Goal: Information Seeking & Learning: Check status

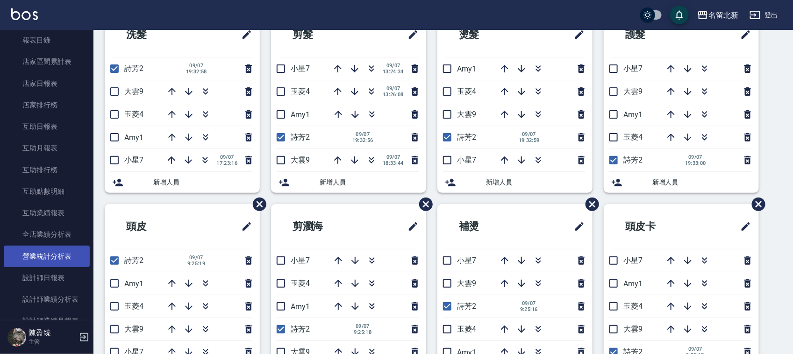
scroll to position [324, 0]
click at [66, 258] on link "設計師日報表" at bounding box center [47, 258] width 86 height 22
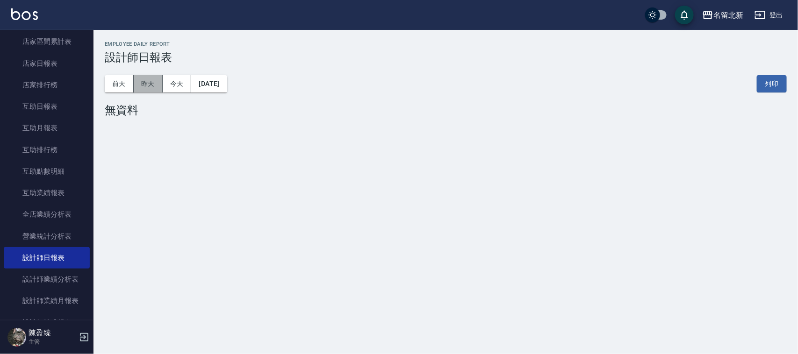
click at [156, 90] on button "昨天" at bounding box center [148, 83] width 29 height 17
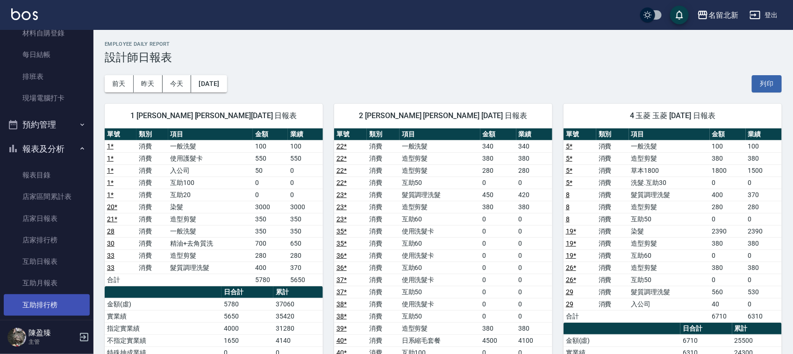
scroll to position [149, 0]
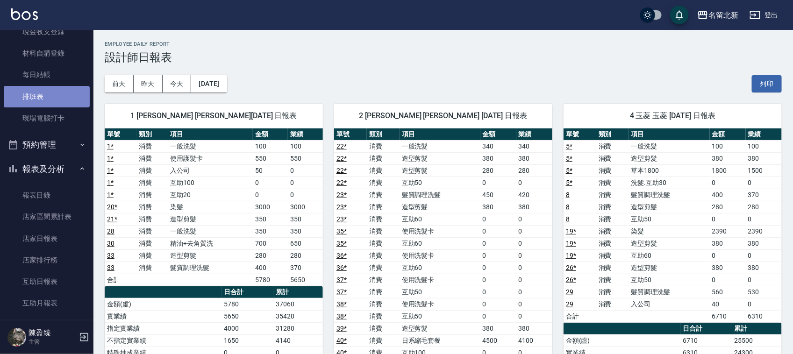
click at [54, 103] on link "排班表" at bounding box center [47, 97] width 86 height 22
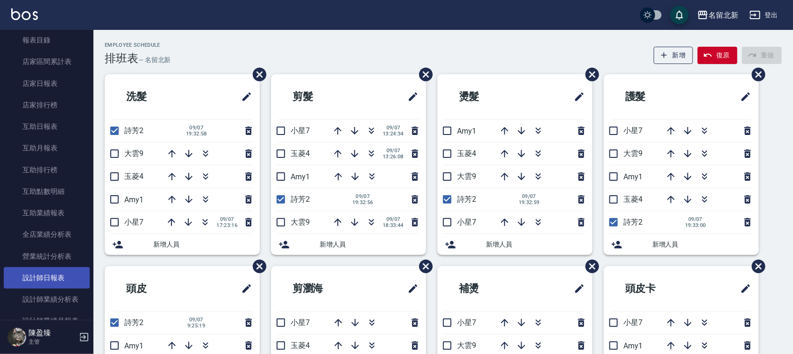
scroll to position [324, 0]
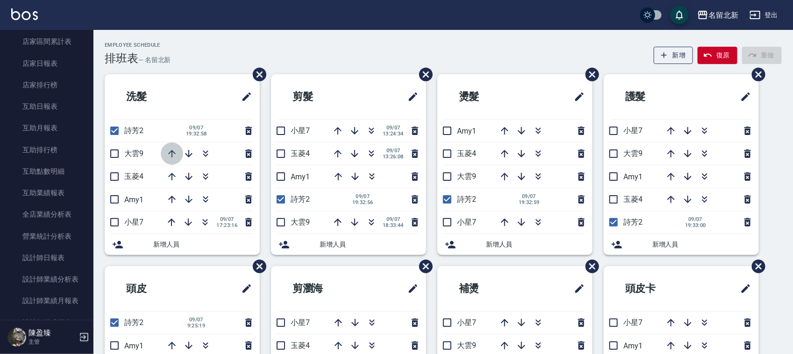
click at [174, 157] on icon "button" at bounding box center [171, 153] width 11 height 11
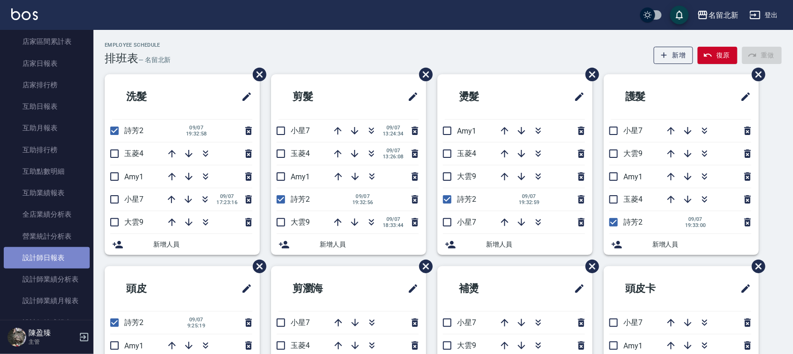
click at [68, 257] on link "設計師日報表" at bounding box center [47, 258] width 86 height 22
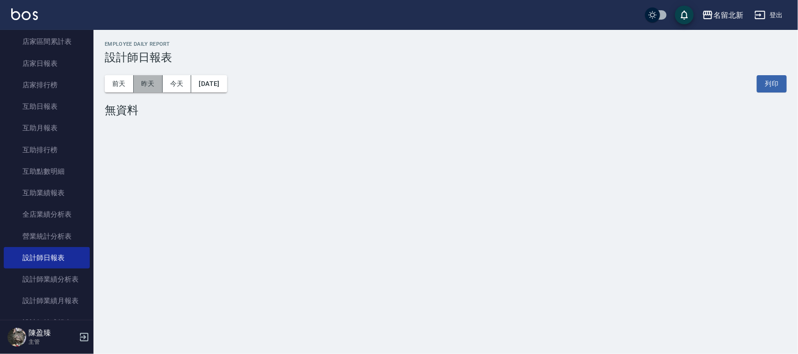
click at [152, 82] on button "昨天" at bounding box center [148, 83] width 29 height 17
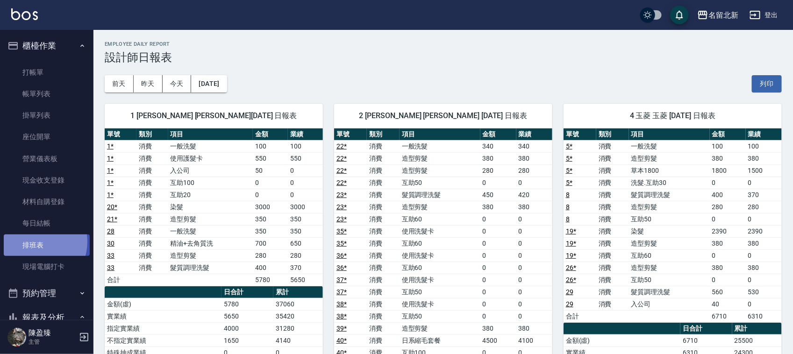
click at [34, 242] on link "排班表" at bounding box center [47, 246] width 86 height 22
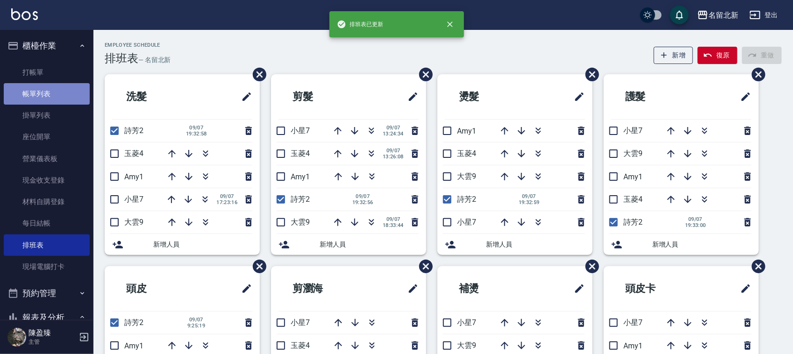
click at [54, 92] on link "帳單列表" at bounding box center [47, 94] width 86 height 22
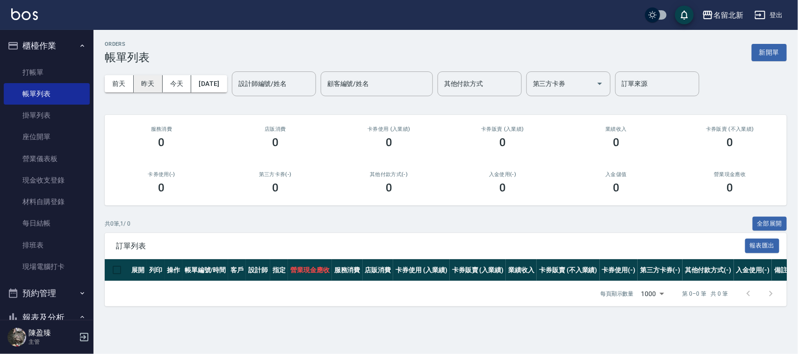
click at [147, 86] on button "昨天" at bounding box center [148, 83] width 29 height 17
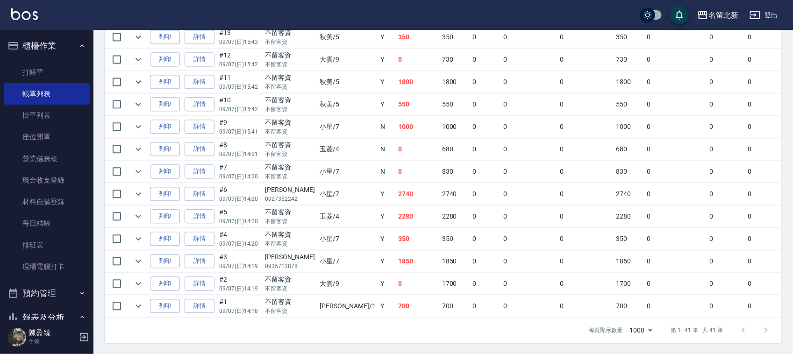
scroll to position [901, 0]
click at [206, 299] on link "詳情" at bounding box center [200, 306] width 30 height 14
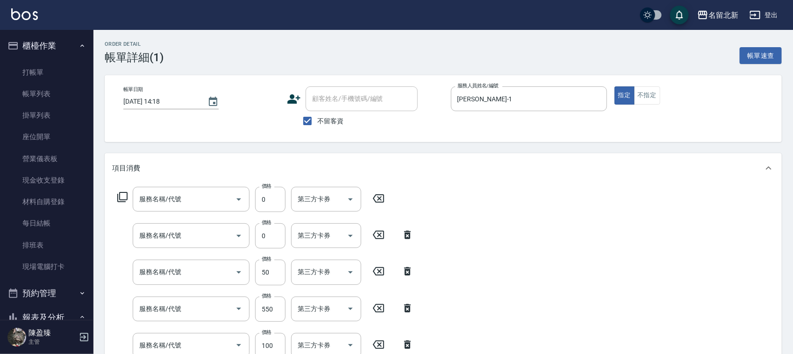
type input "[DATE] 14:18"
checkbox input "true"
type input "[PERSON_NAME]-1"
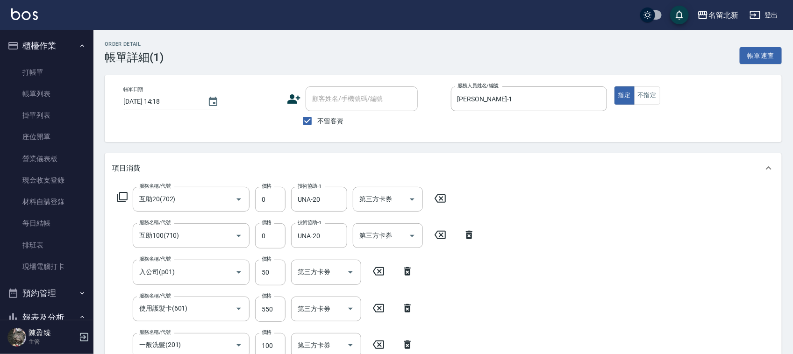
type input "互助20(702)"
type input "互助100(710)"
type input "入公司(p01)"
type input "使用護髮卡(601)"
type input "一般洗髮(201)"
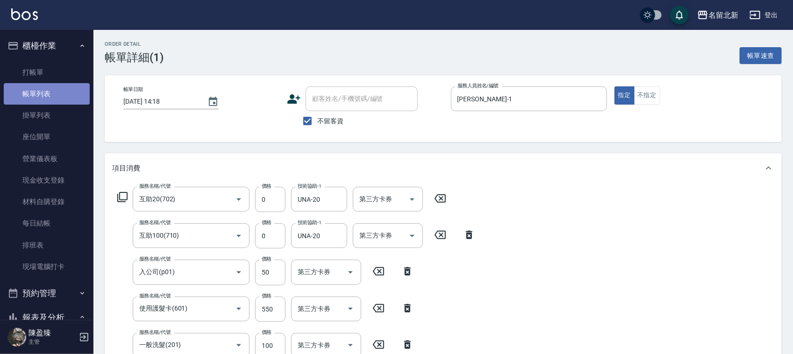
click at [62, 100] on link "帳單列表" at bounding box center [47, 94] width 86 height 22
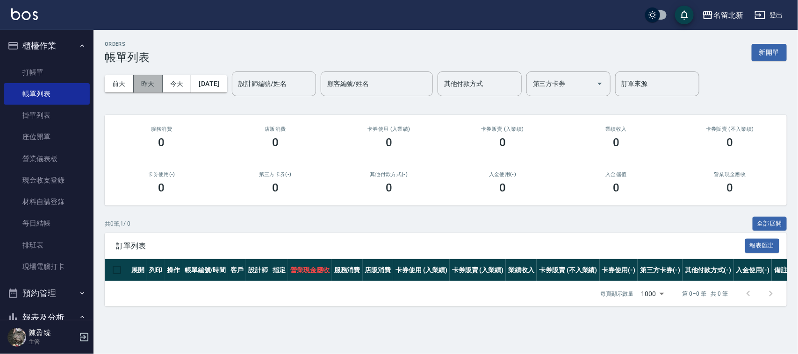
click at [142, 84] on button "昨天" at bounding box center [148, 83] width 29 height 17
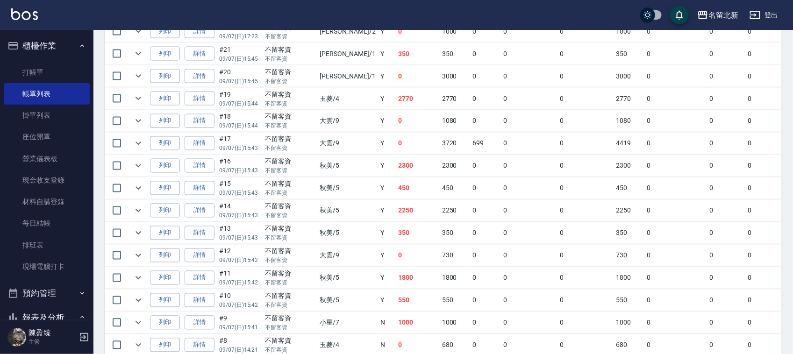
scroll to position [667, 0]
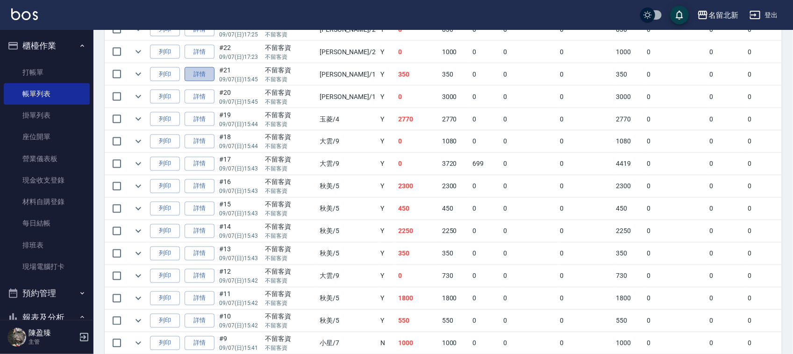
click at [209, 79] on link "詳情" at bounding box center [200, 74] width 30 height 14
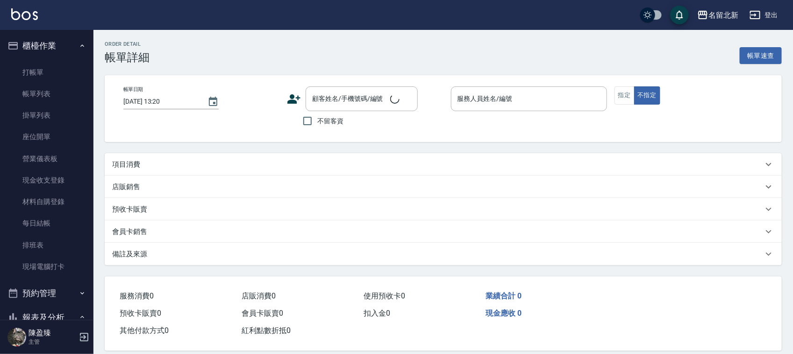
type input "[DATE] 15:45"
checkbox input "true"
type input "[PERSON_NAME]-1"
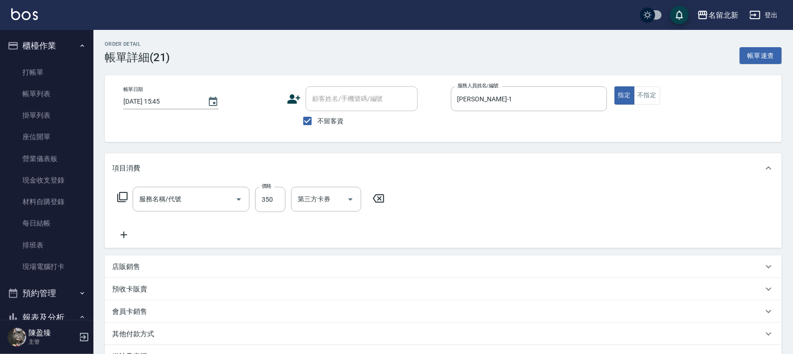
type input "造型剪髮(301)"
click at [58, 99] on link "帳單列表" at bounding box center [47, 94] width 86 height 22
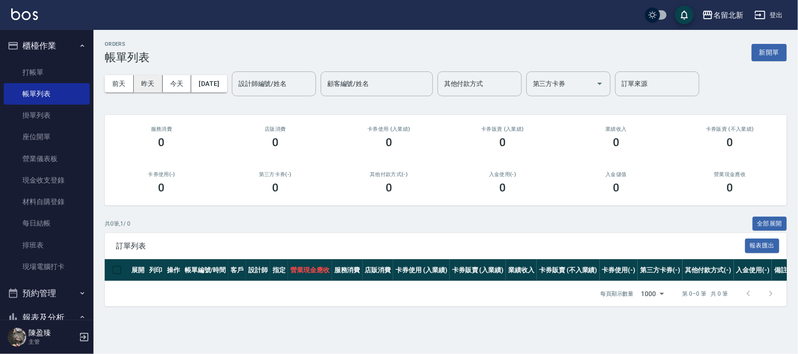
click at [149, 83] on button "昨天" at bounding box center [148, 83] width 29 height 17
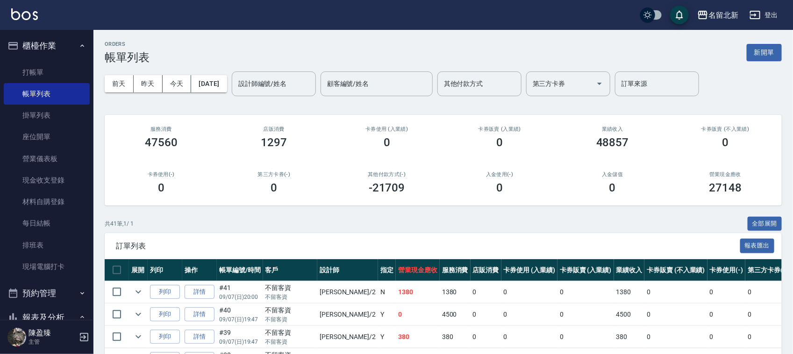
scroll to position [234, 0]
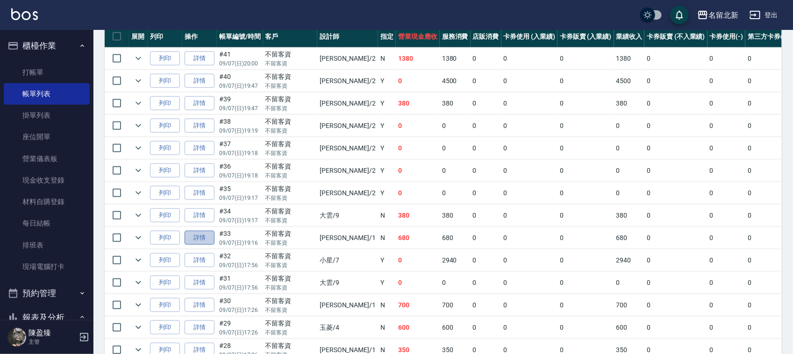
click at [196, 244] on link "詳情" at bounding box center [200, 238] width 30 height 14
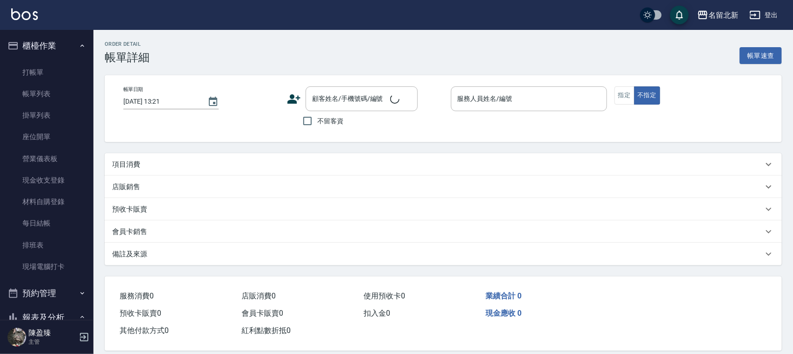
type input "[DATE] 19:16"
checkbox input "true"
type input "[PERSON_NAME]-1"
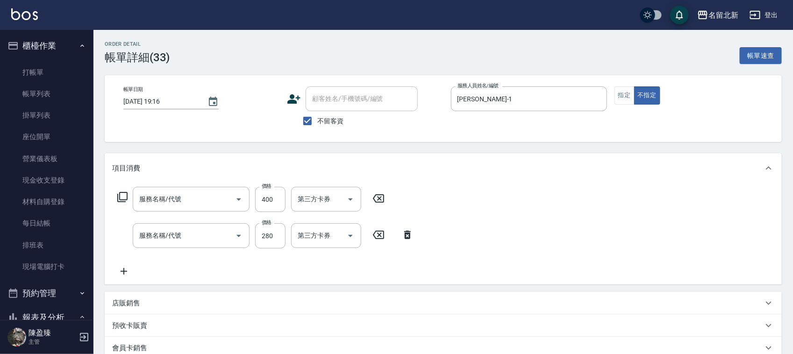
type input "髮質調理洗髮(204)"
type input "造型剪髮(301)"
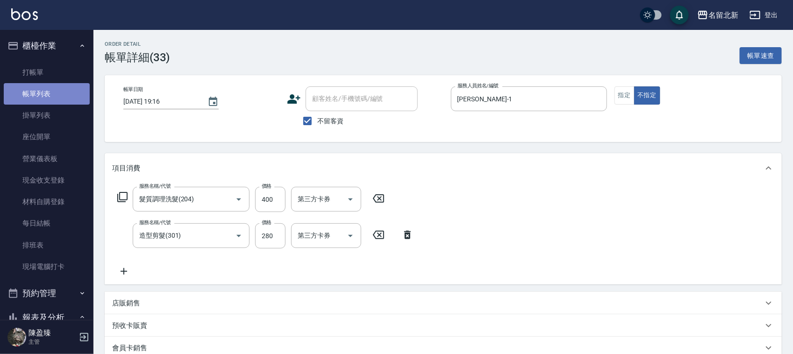
click at [67, 91] on link "帳單列表" at bounding box center [47, 94] width 86 height 22
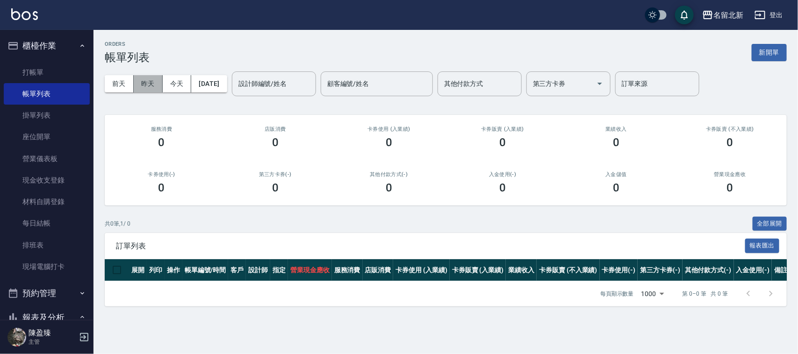
click at [145, 83] on button "昨天" at bounding box center [148, 83] width 29 height 17
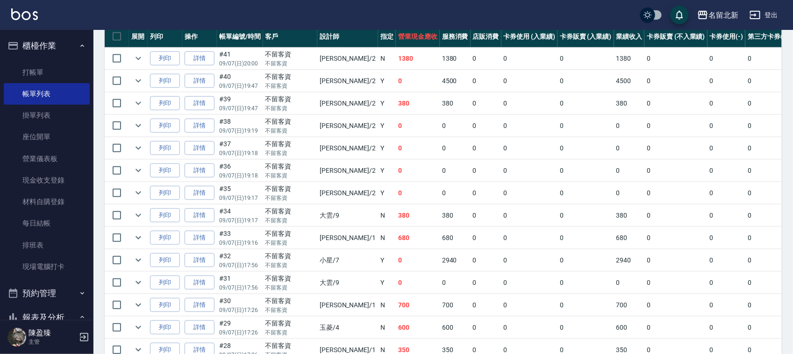
scroll to position [292, 0]
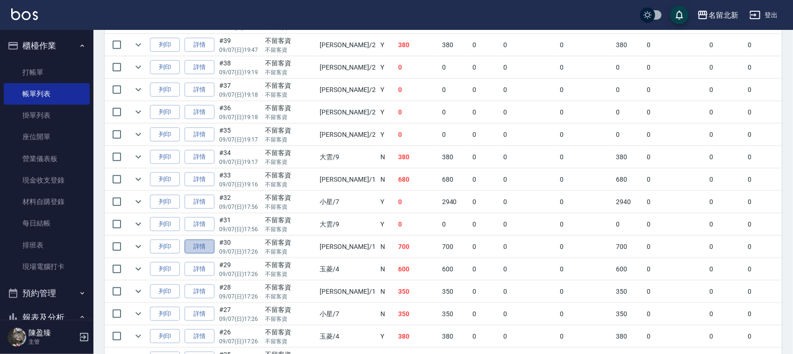
click at [202, 252] on link "詳情" at bounding box center [200, 247] width 30 height 14
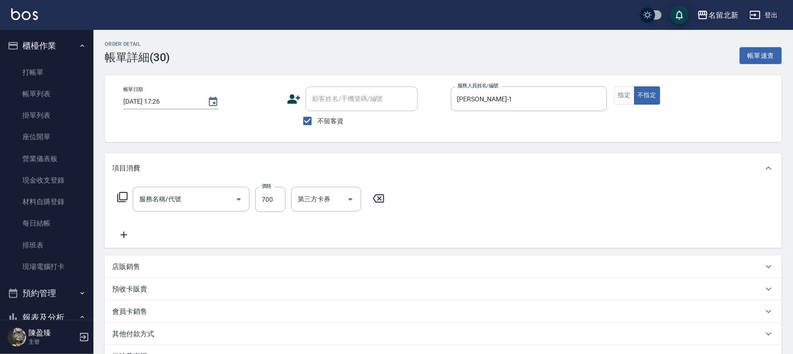
type input "[DATE] 17:26"
checkbox input "true"
type input "[PERSON_NAME]-1"
type input "精油+去角質洗(205)"
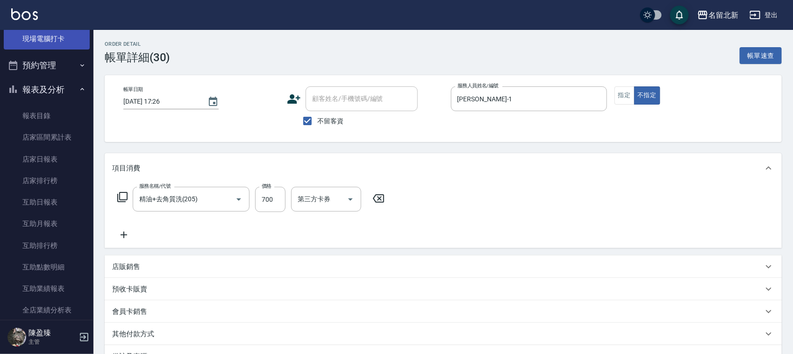
scroll to position [292, 0]
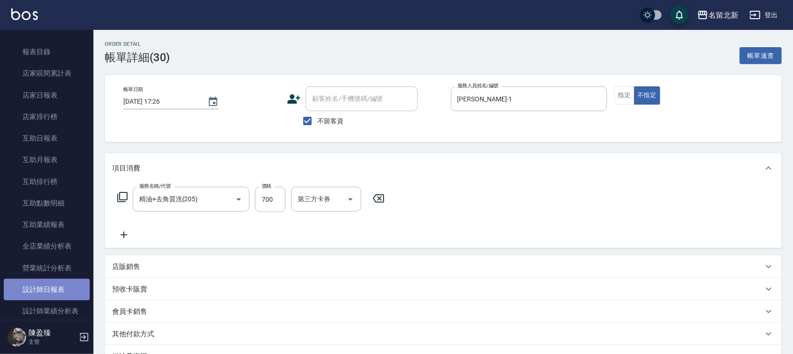
click at [56, 284] on link "設計師日報表" at bounding box center [47, 290] width 86 height 22
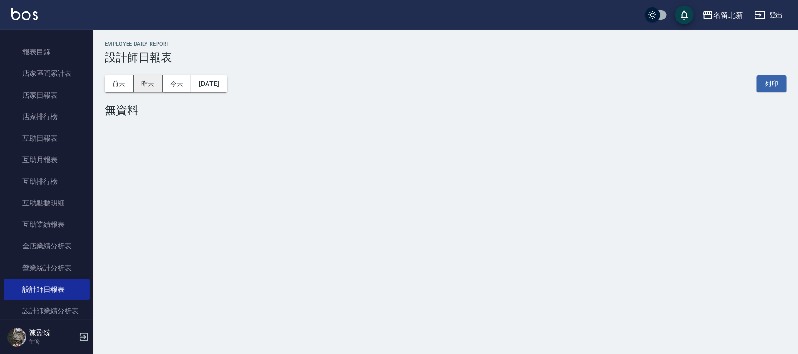
click at [148, 85] on button "昨天" at bounding box center [148, 83] width 29 height 17
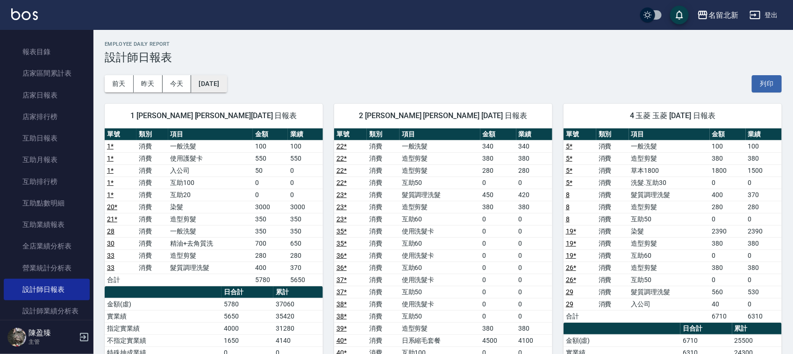
click at [227, 84] on button "[DATE]" at bounding box center [209, 83] width 36 height 17
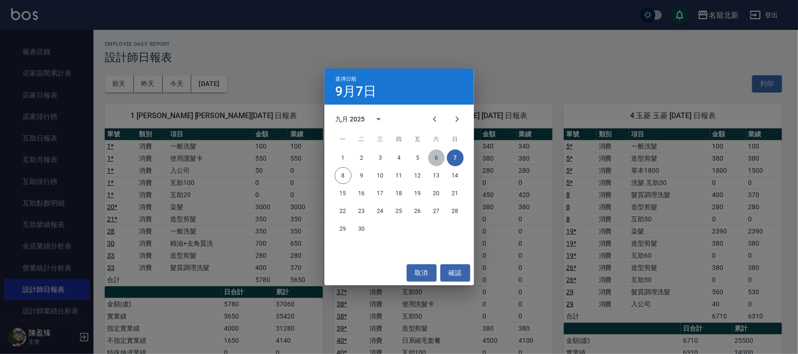
click at [436, 157] on button "6" at bounding box center [436, 158] width 17 height 17
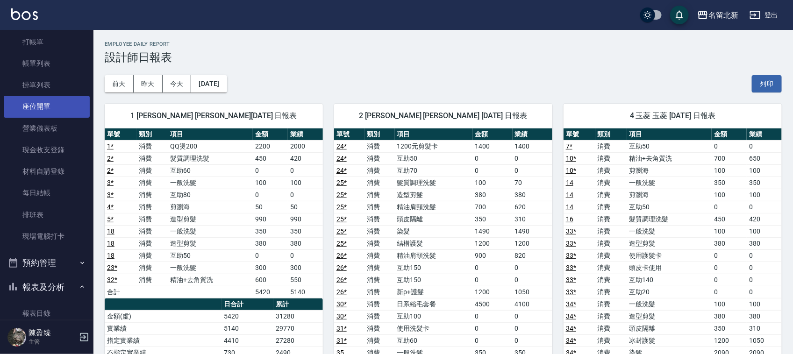
scroll to position [26, 0]
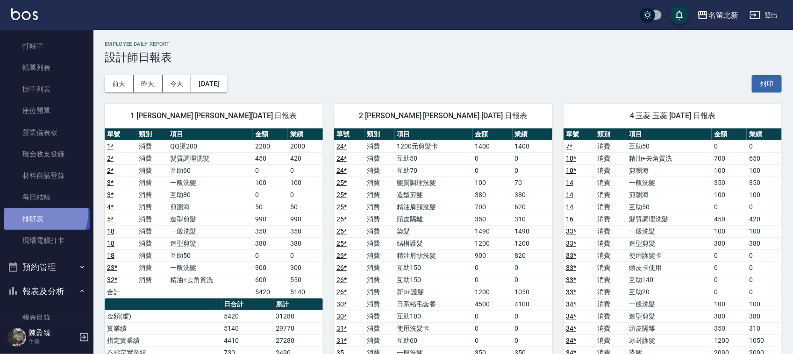
click at [37, 213] on link "排班表" at bounding box center [47, 220] width 86 height 22
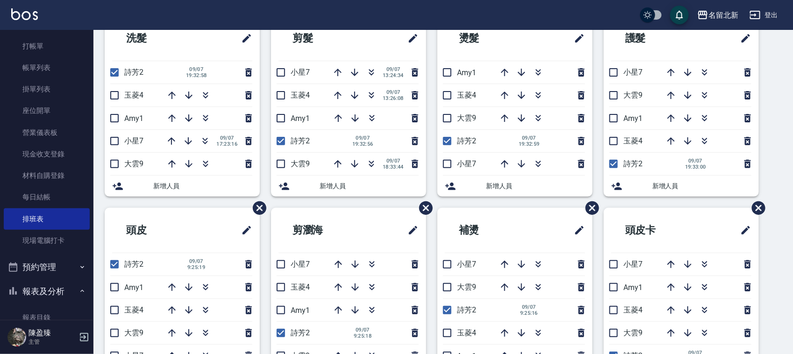
scroll to position [56, 0]
